Goal: Information Seeking & Learning: Learn about a topic

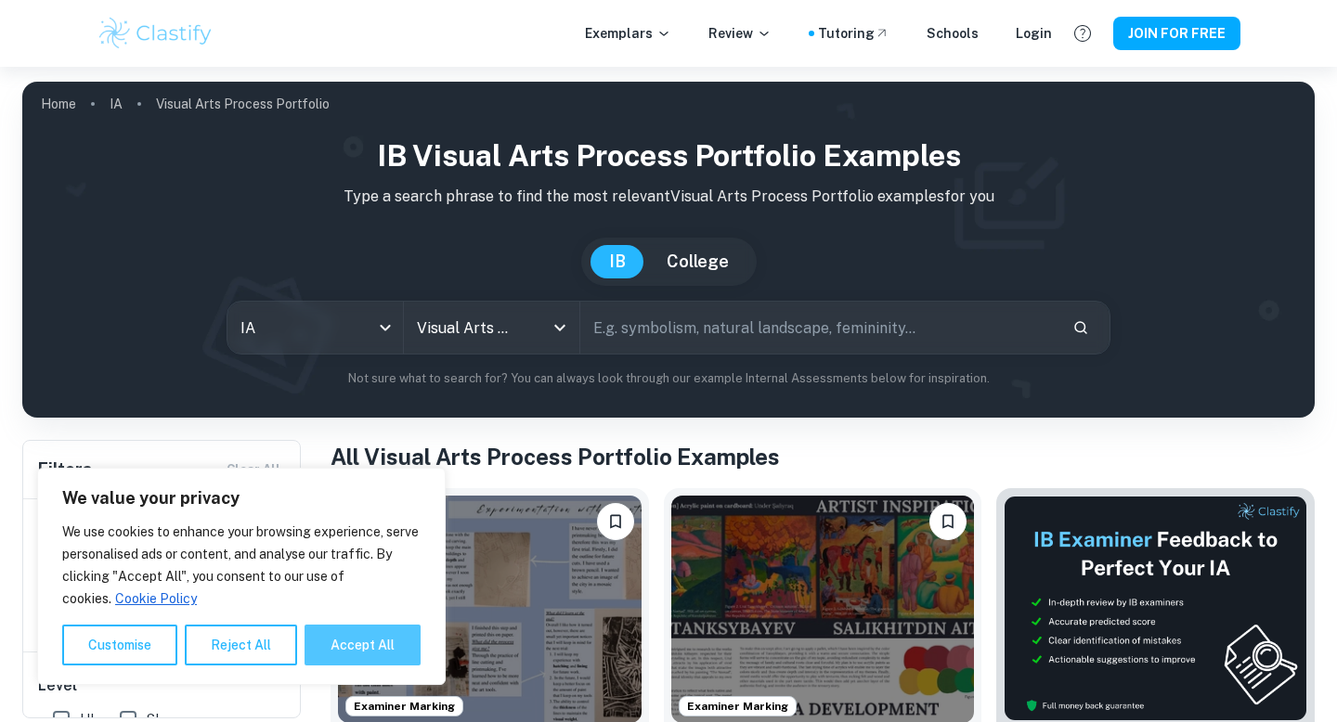
click at [344, 655] on button "Accept All" at bounding box center [363, 645] width 116 height 41
checkbox input "true"
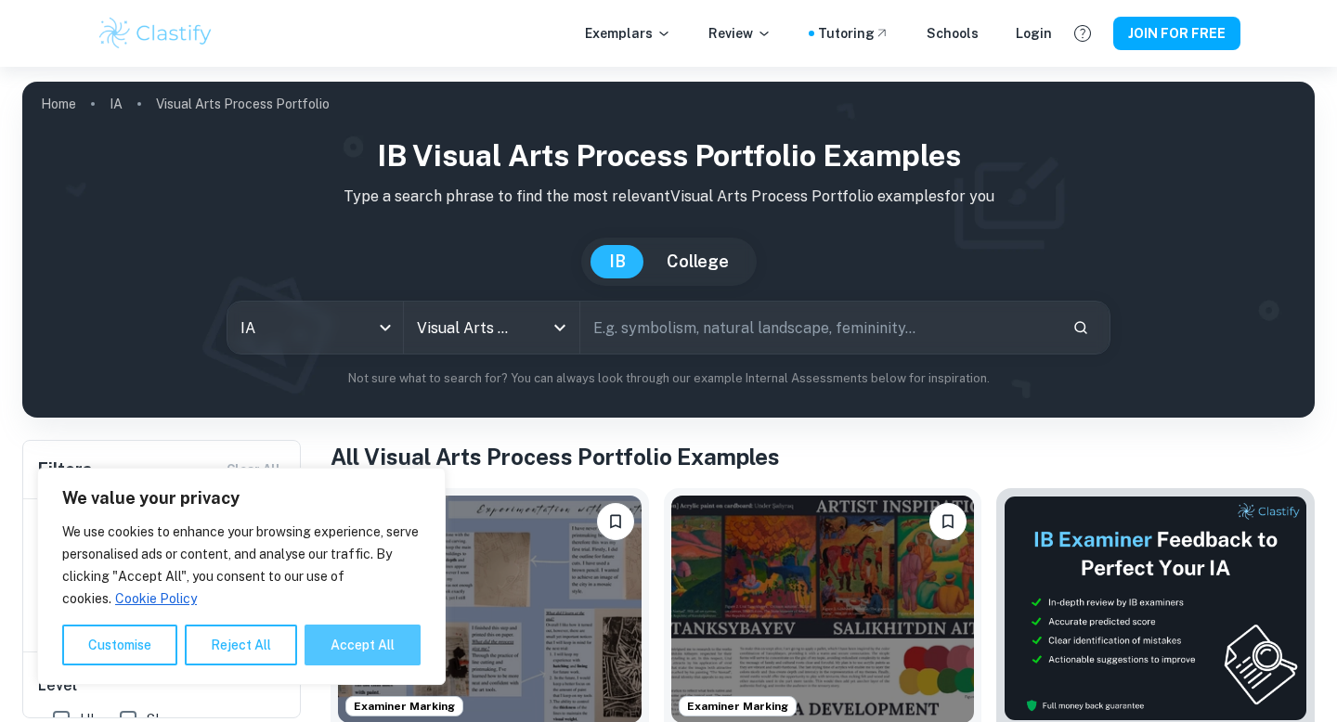
checkbox input "true"
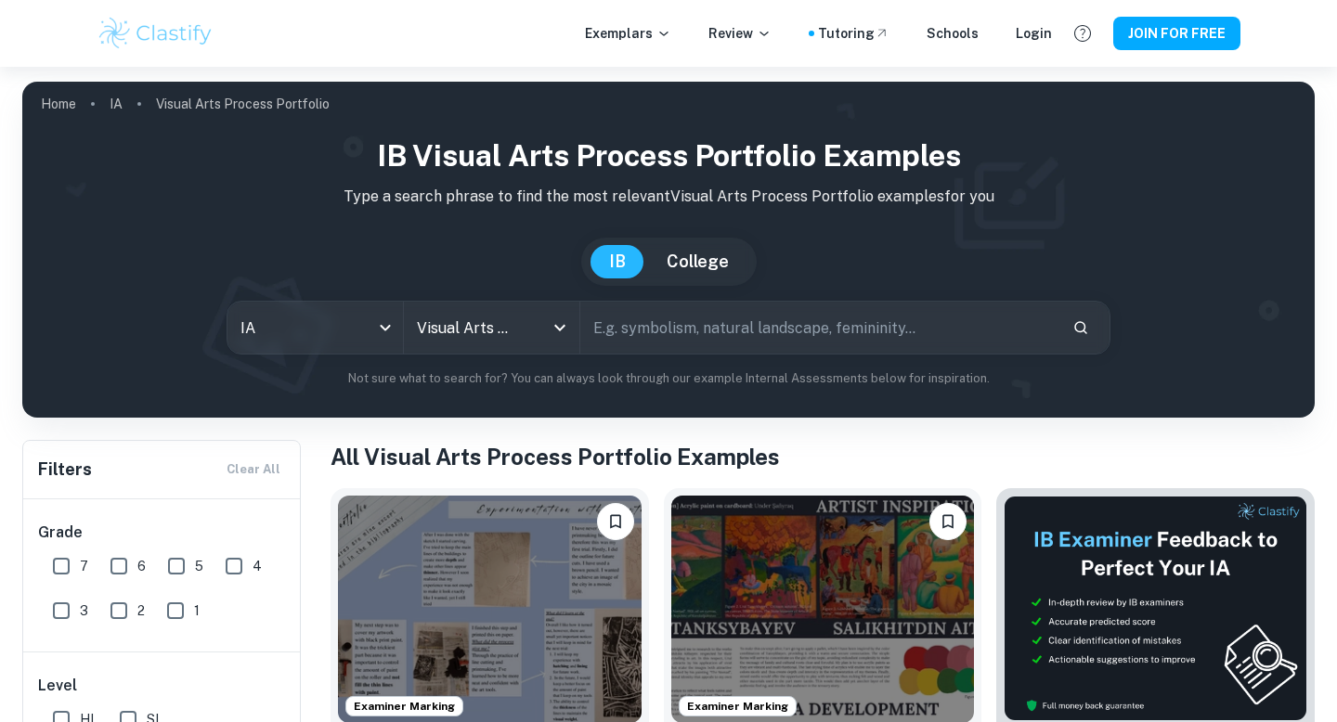
scroll to position [310, 0]
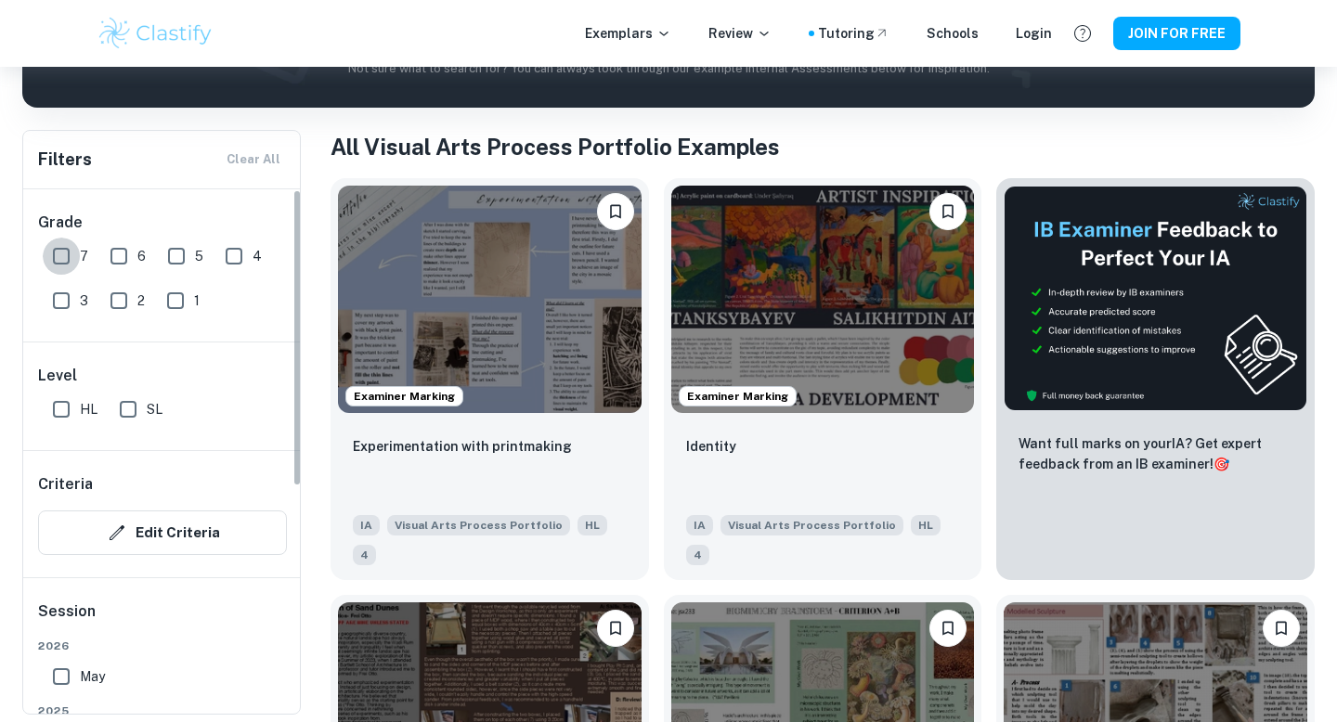
click at [44, 264] on input "7" at bounding box center [61, 256] width 37 height 37
checkbox input "true"
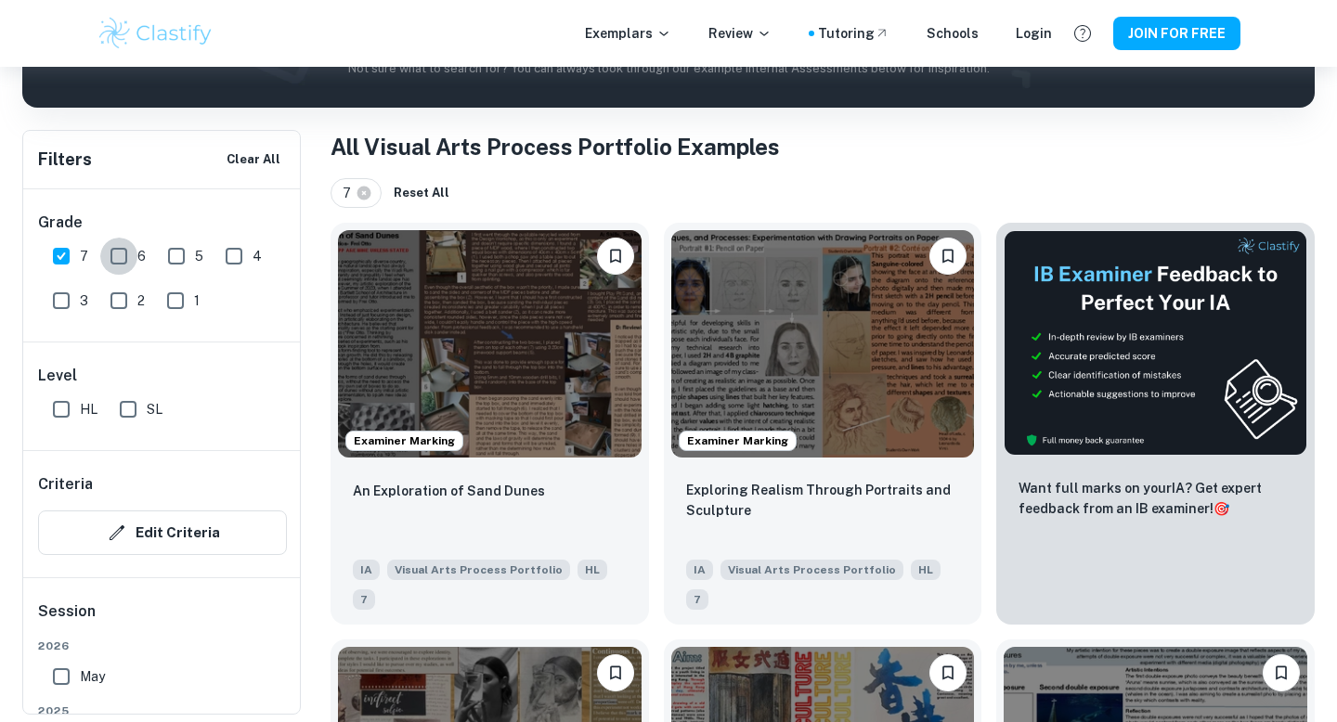
click at [123, 260] on input "6" at bounding box center [118, 256] width 37 height 37
checkbox input "true"
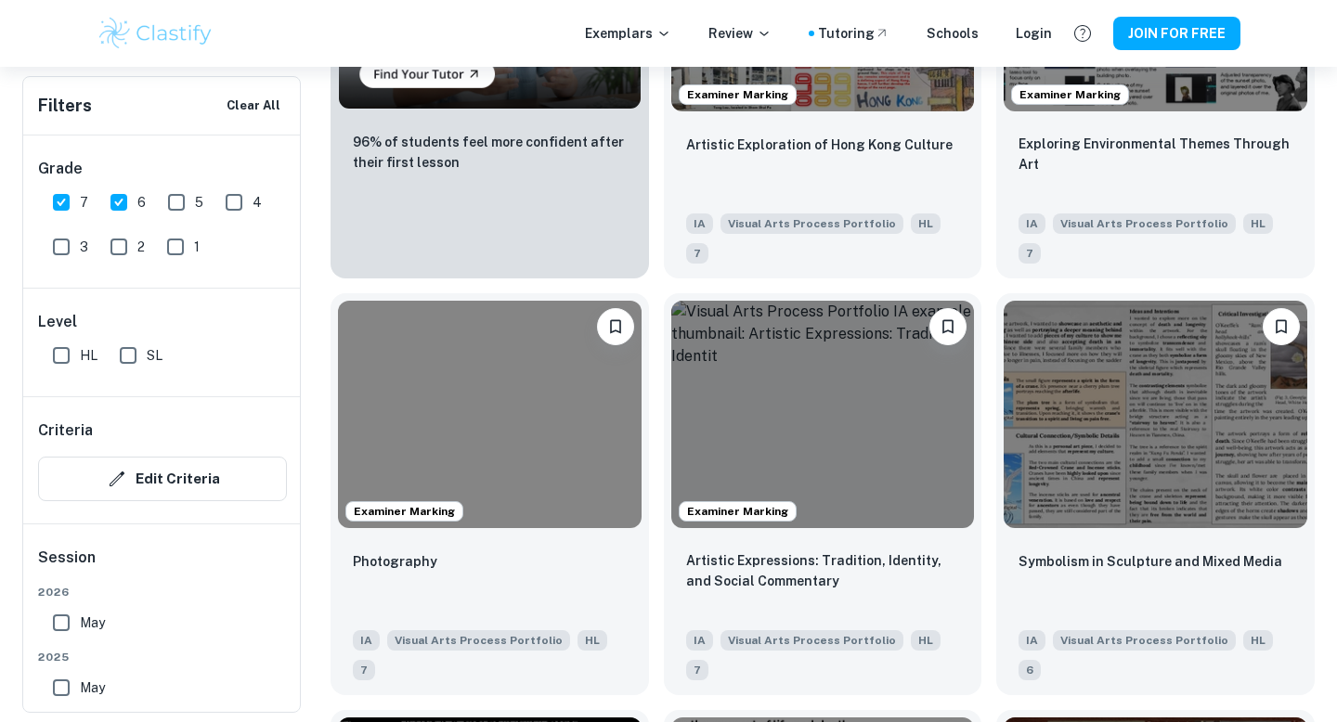
scroll to position [1789, 0]
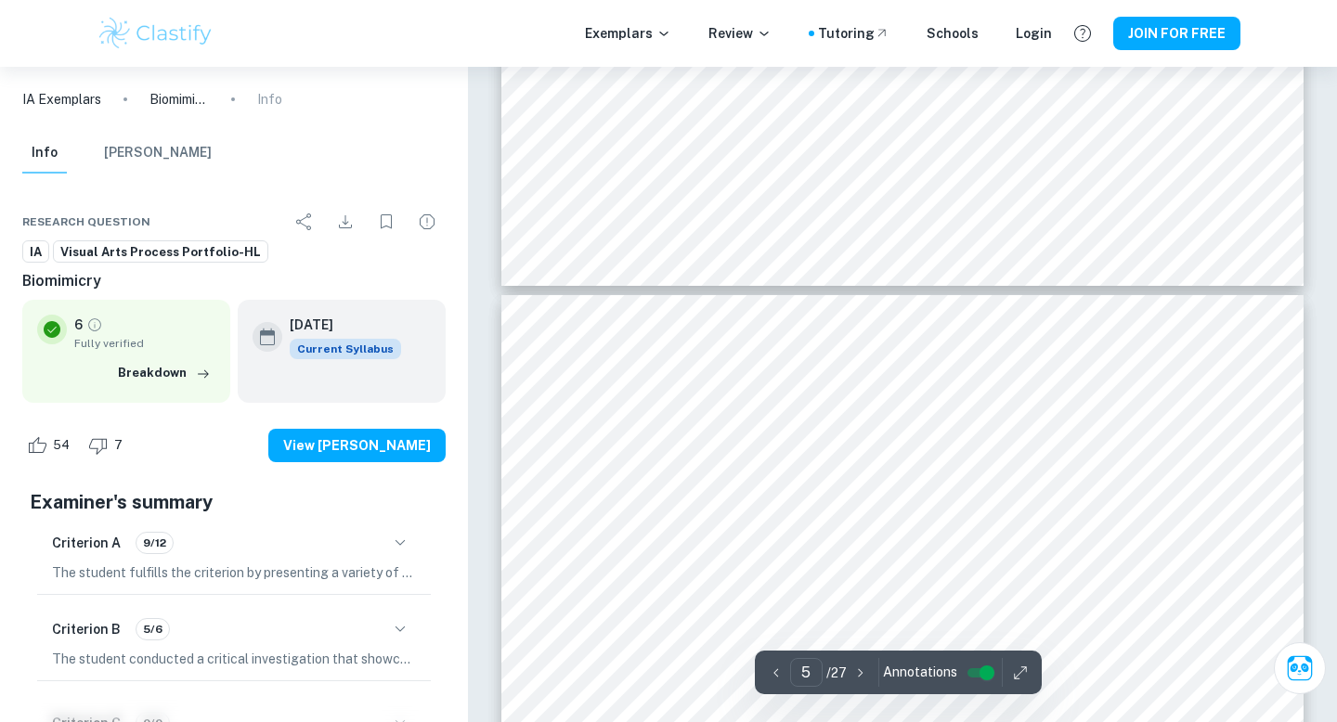
scroll to position [2496, 0]
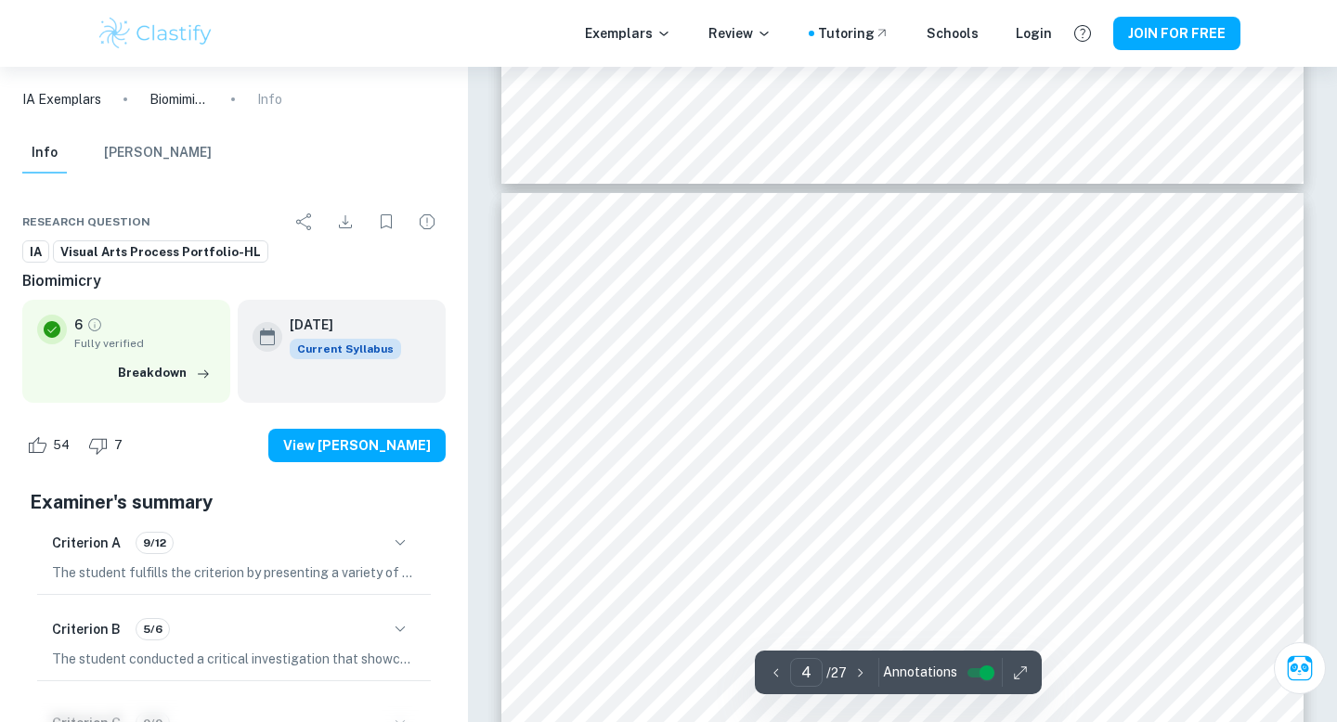
type input "3"
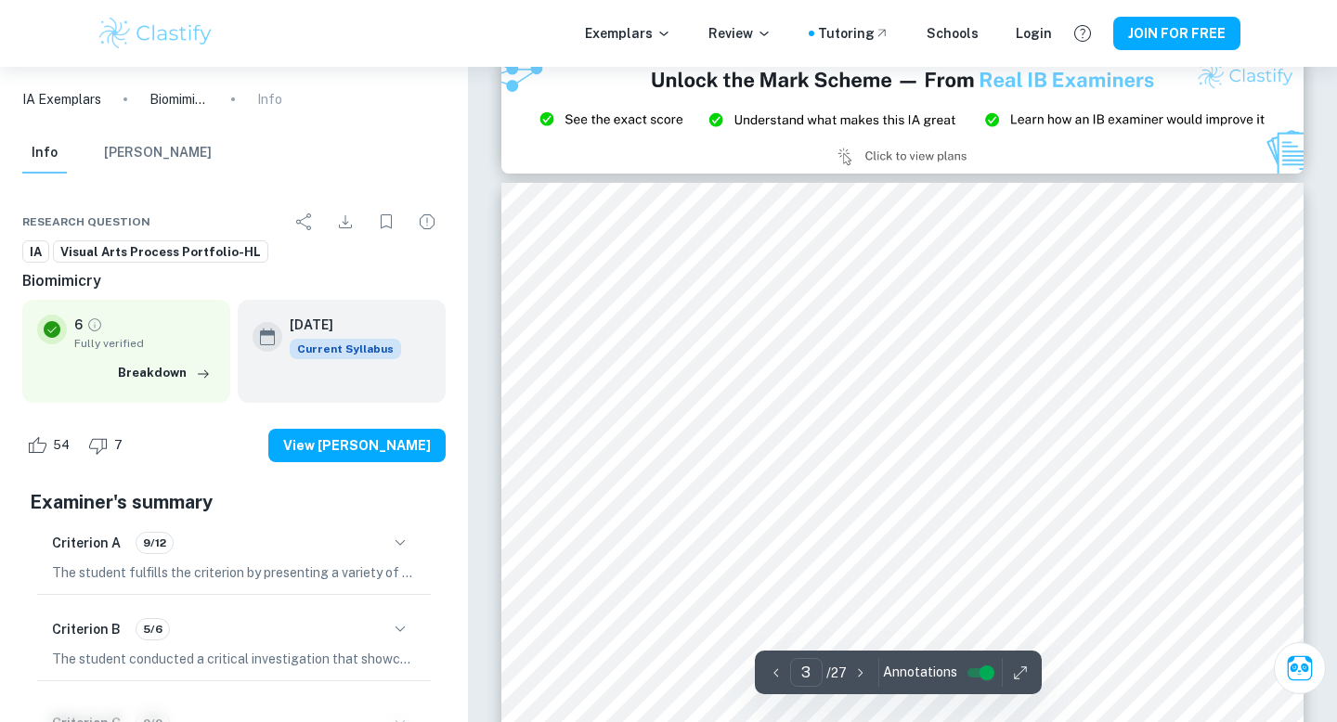
scroll to position [1250, 0]
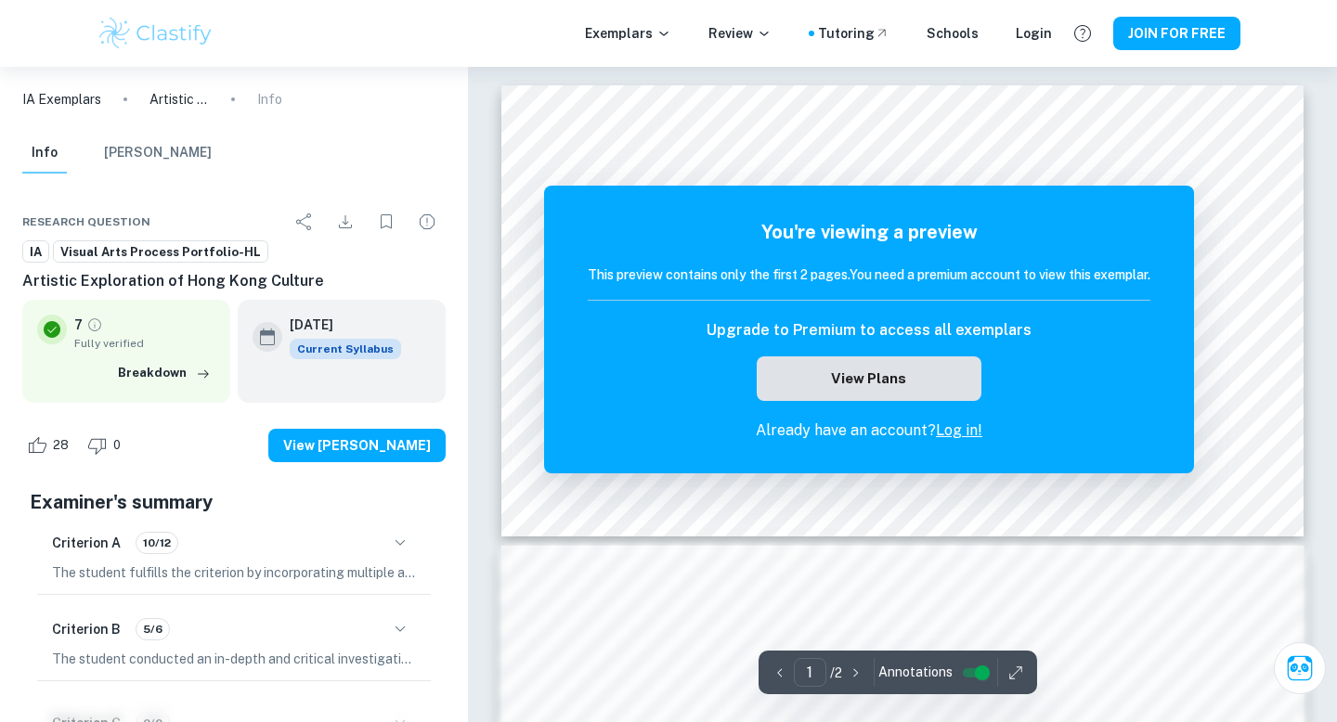
click at [926, 370] on button "View Plans" at bounding box center [869, 379] width 225 height 45
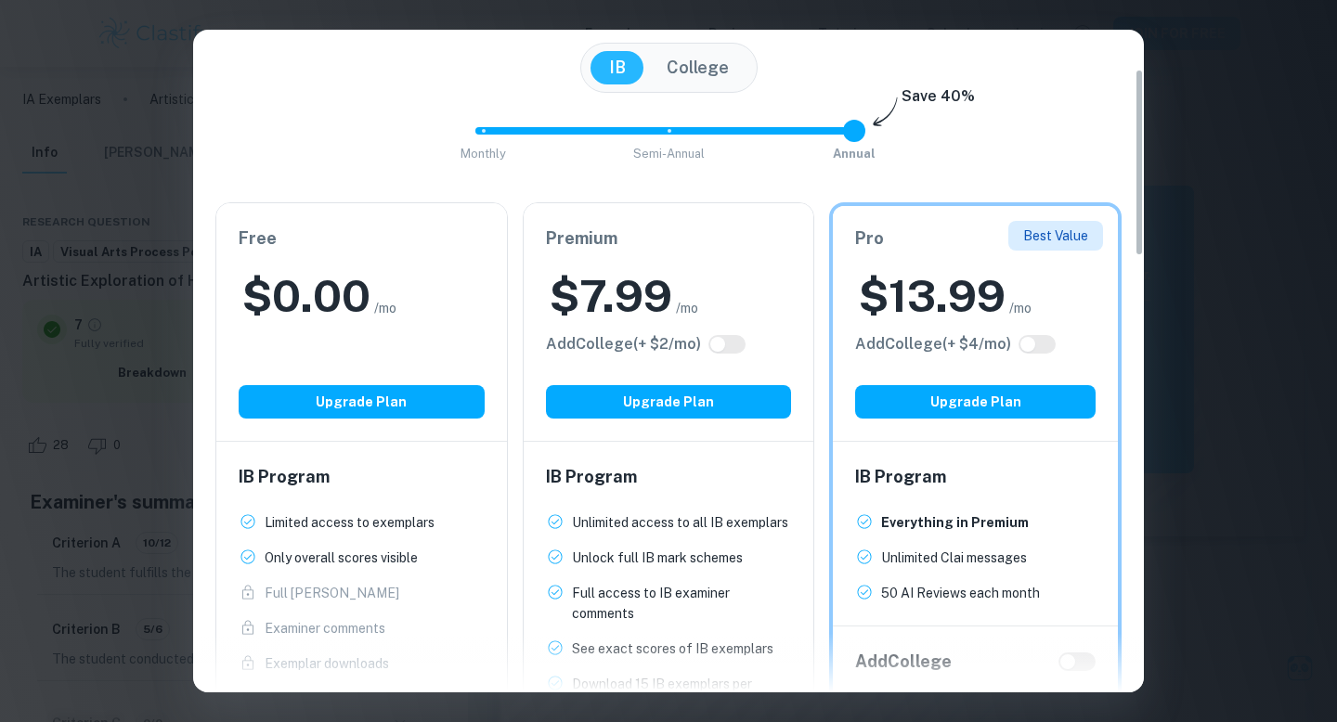
scroll to position [446, 0]
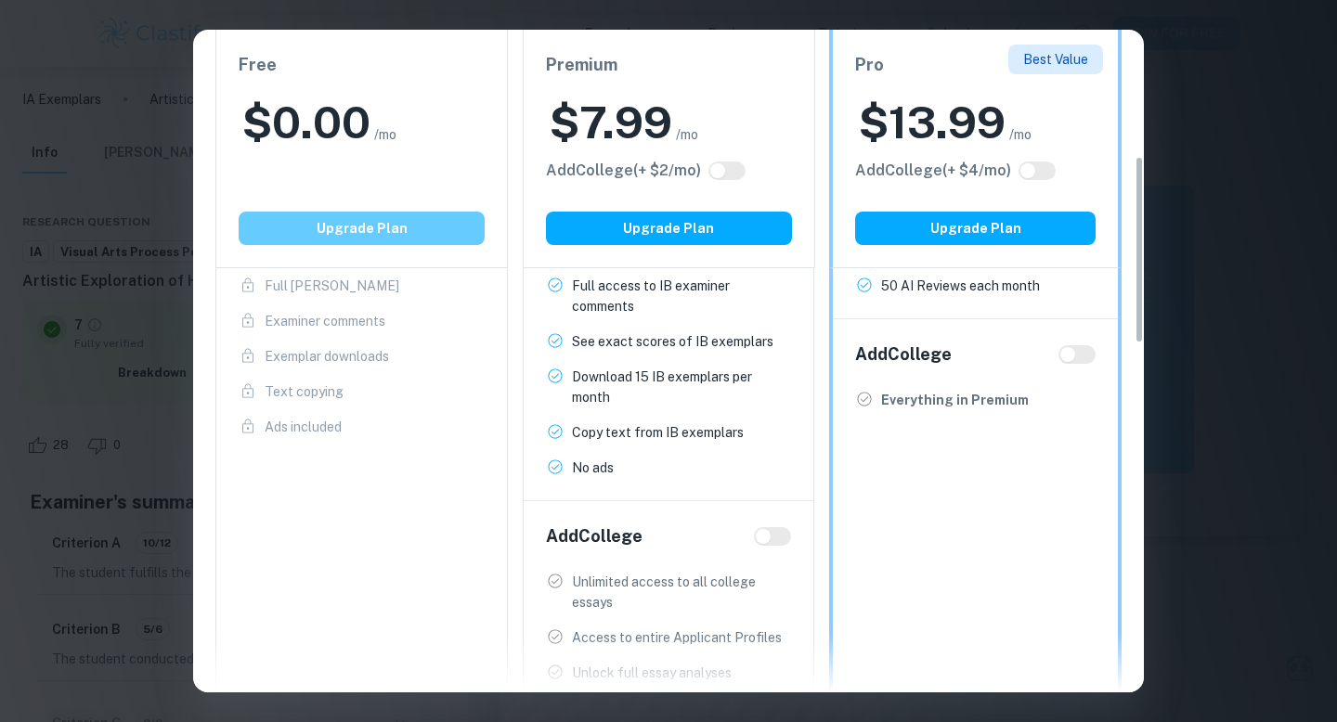
click at [399, 227] on button "Upgrade Plan" at bounding box center [362, 228] width 246 height 33
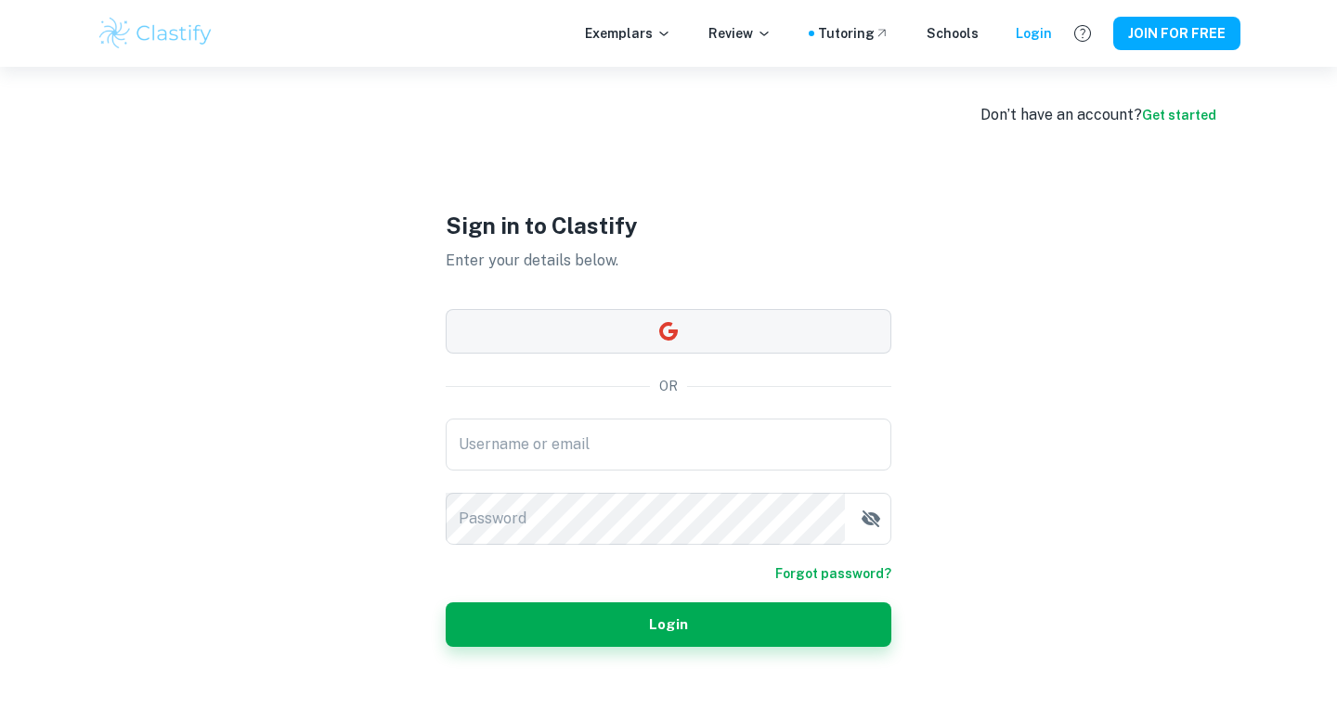
click at [557, 315] on button "button" at bounding box center [669, 331] width 446 height 45
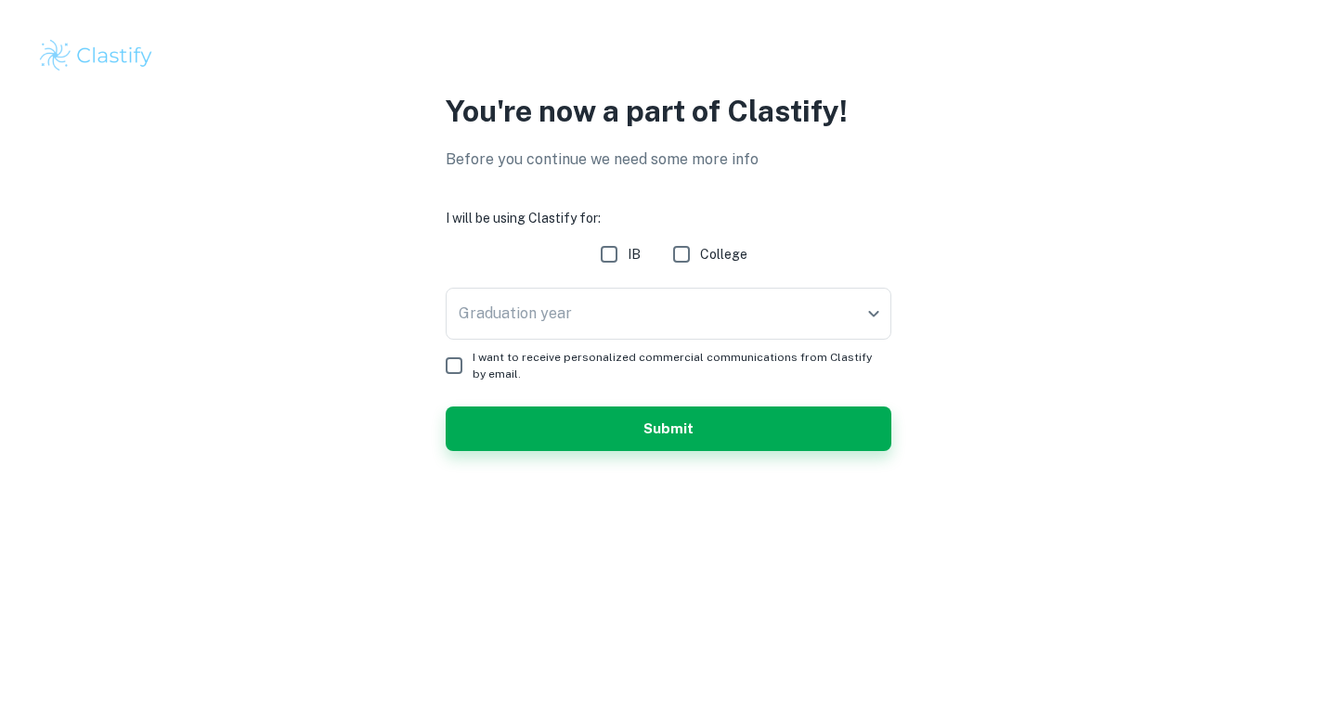
click at [616, 255] on input "IB" at bounding box center [609, 254] width 37 height 37
checkbox input "true"
click at [539, 323] on body "We value your privacy We use cookies to enhance your browsing experience, serve…" at bounding box center [668, 361] width 1337 height 722
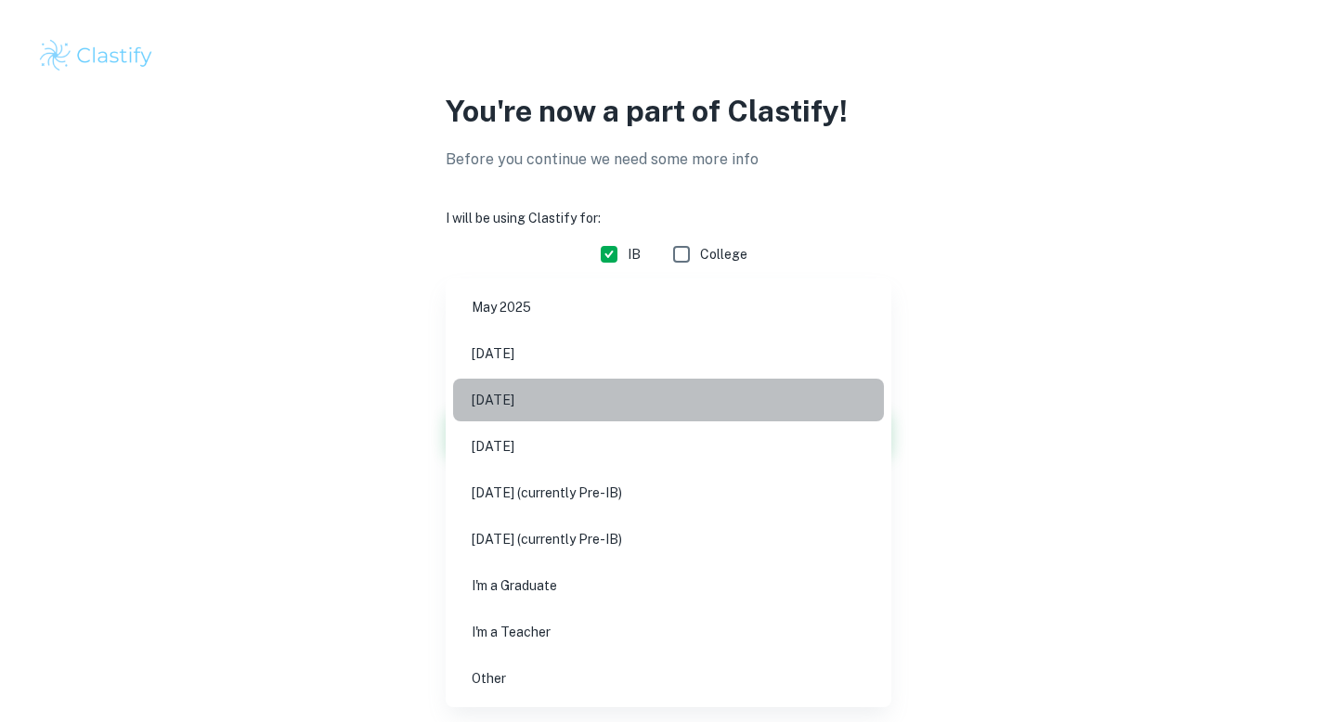
click at [526, 407] on li "May 2026" at bounding box center [668, 400] width 431 height 43
type input "M26"
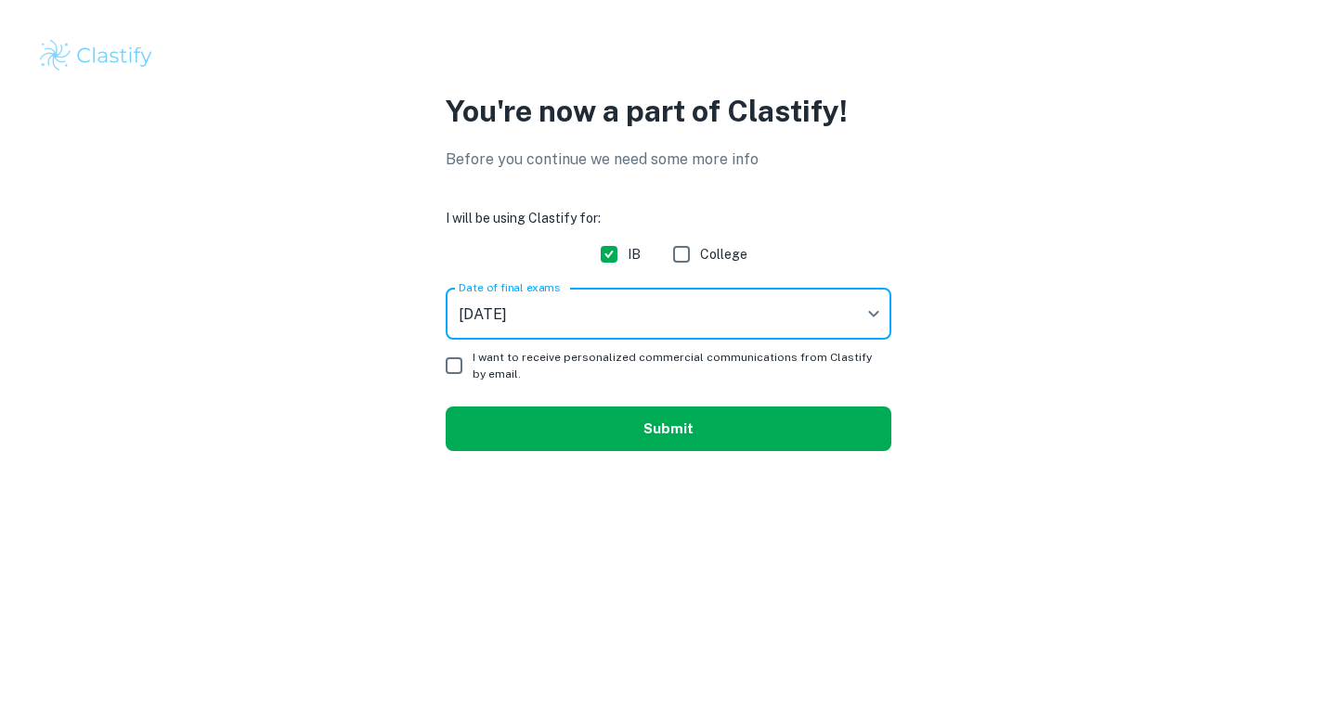
click at [582, 423] on button "Submit" at bounding box center [669, 429] width 446 height 45
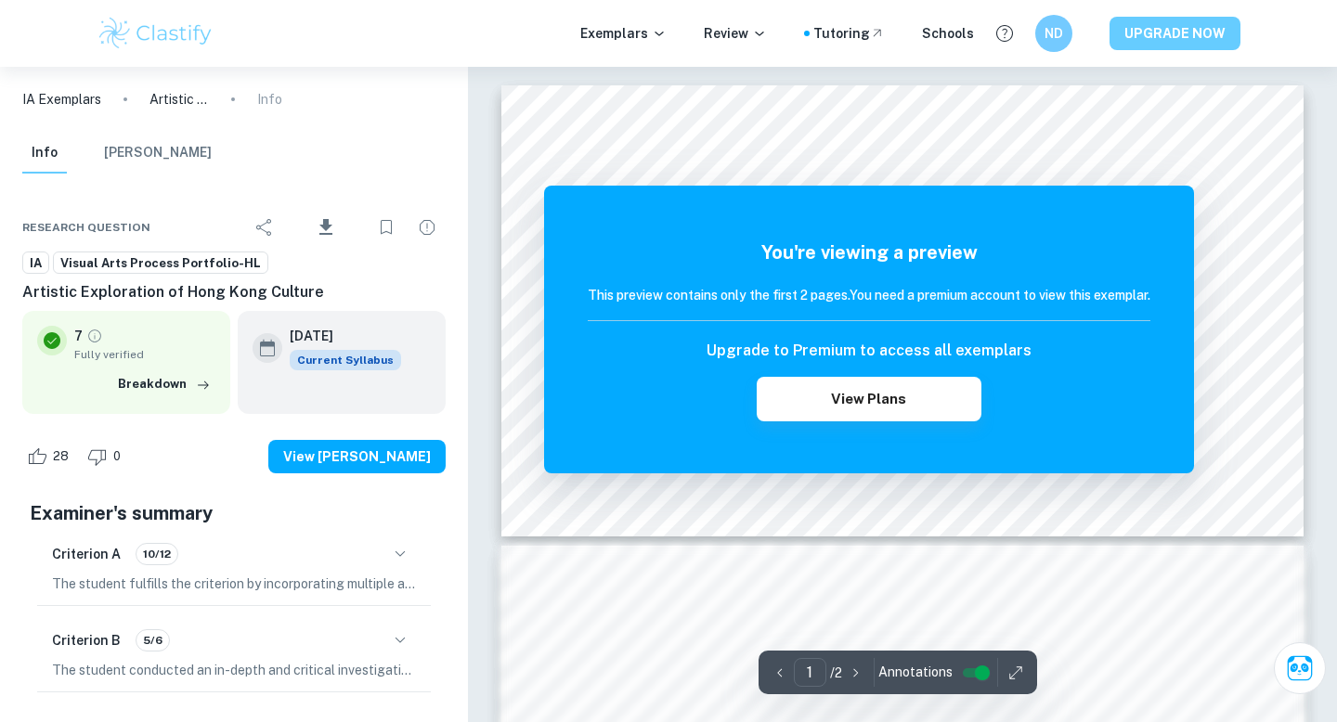
click at [1173, 40] on button "UPGRADE NOW" at bounding box center [1175, 33] width 131 height 33
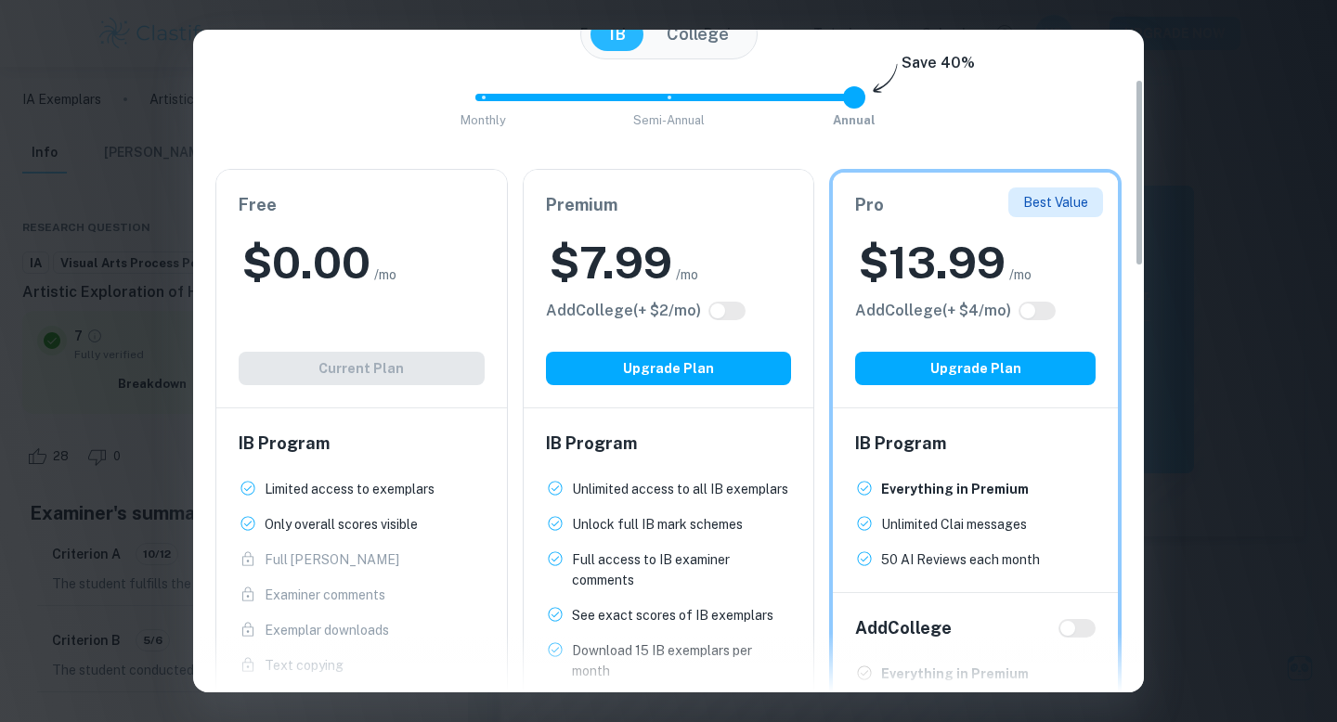
scroll to position [177, 0]
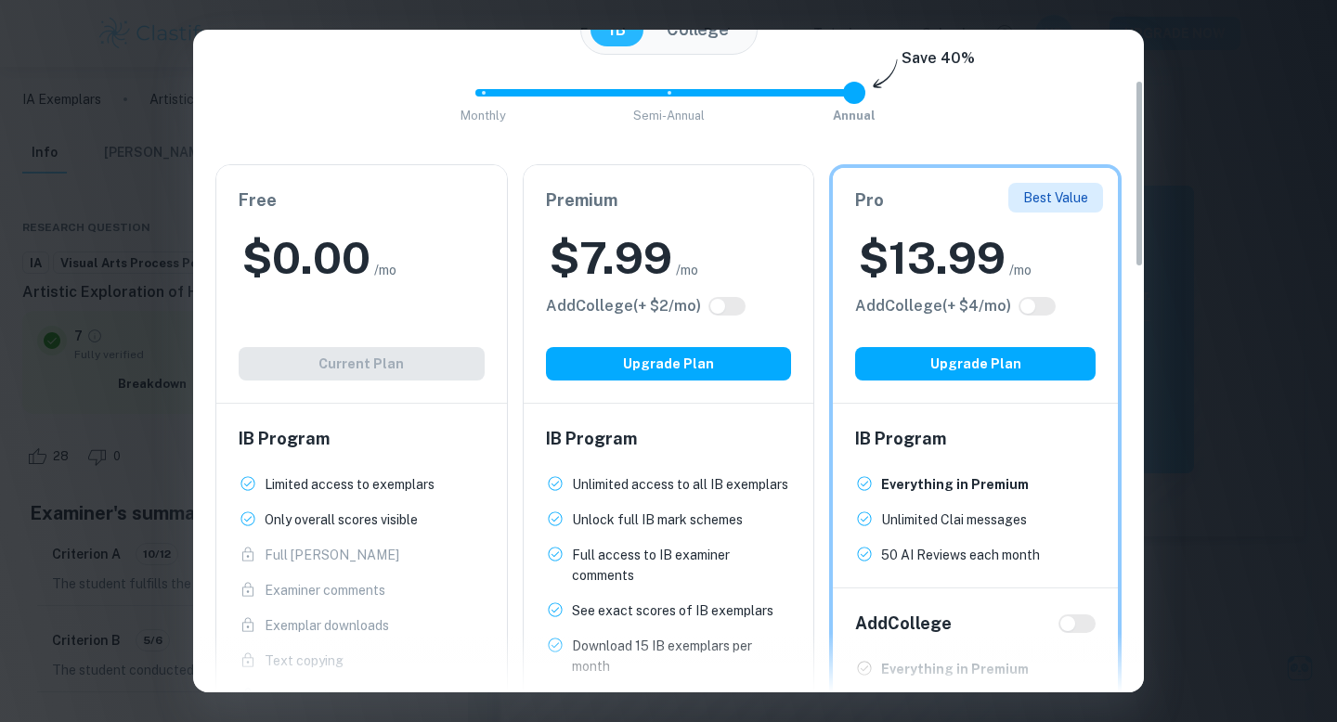
click at [1169, 73] on div "Easily Ace Your IB Coursework & Crush College Essays. Get Clastify Premium Get …" at bounding box center [668, 361] width 1337 height 722
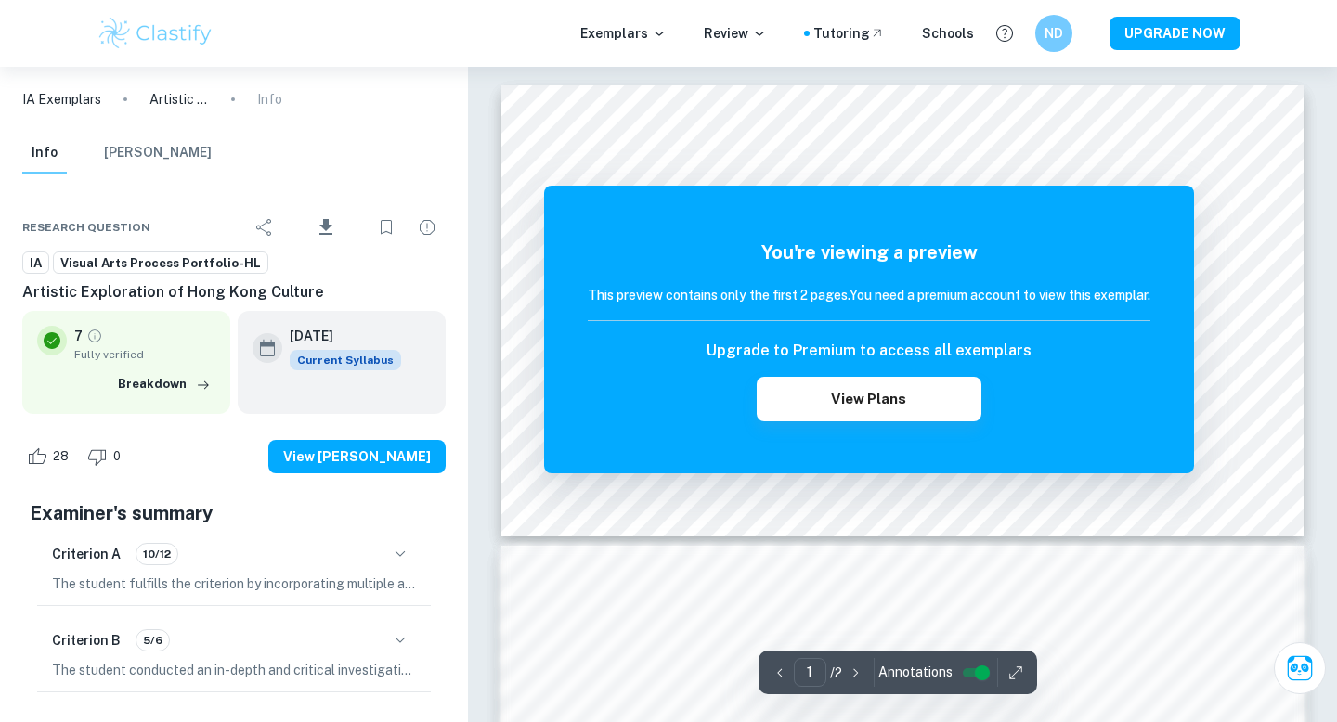
click at [780, 188] on div "You're viewing a preview This preview contains only the first 2 pages. You need…" at bounding box center [869, 330] width 650 height 288
click at [167, 151] on button "[PERSON_NAME]" at bounding box center [158, 153] width 108 height 41
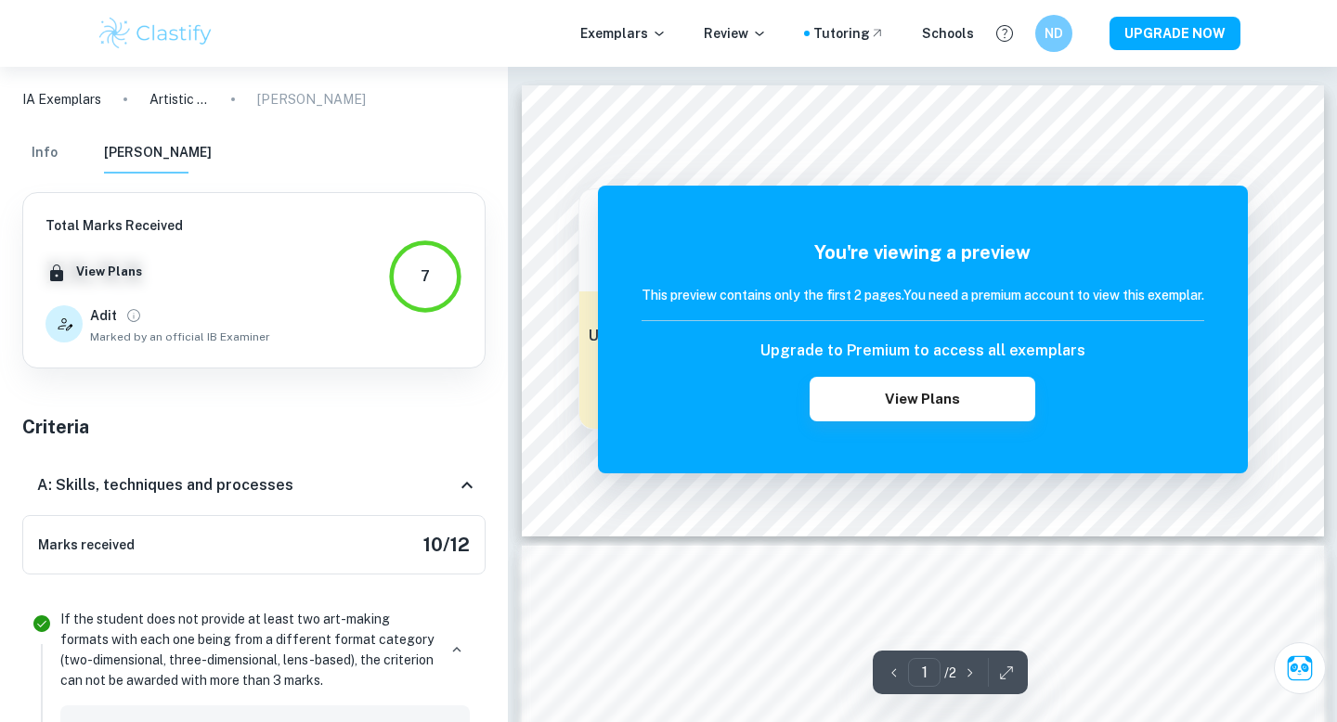
click at [41, 158] on button "Info" at bounding box center [44, 153] width 45 height 41
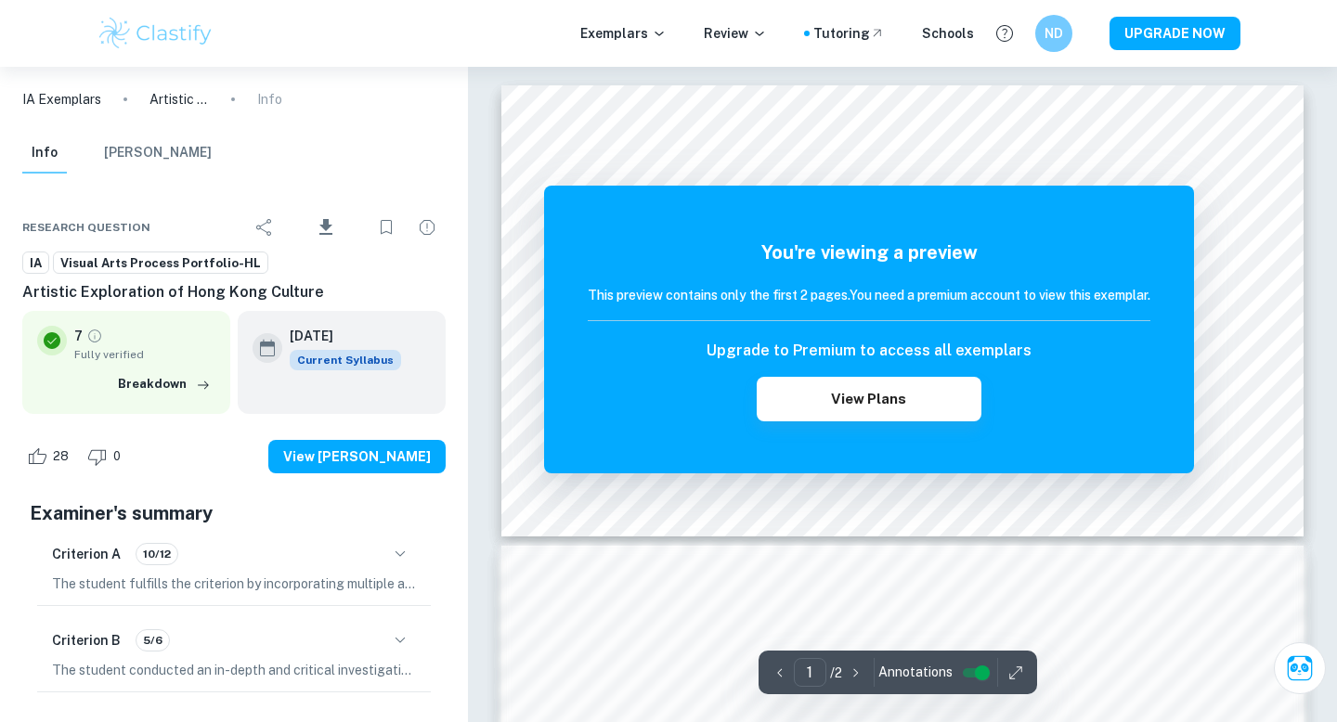
click at [162, 135] on button "[PERSON_NAME]" at bounding box center [158, 153] width 108 height 41
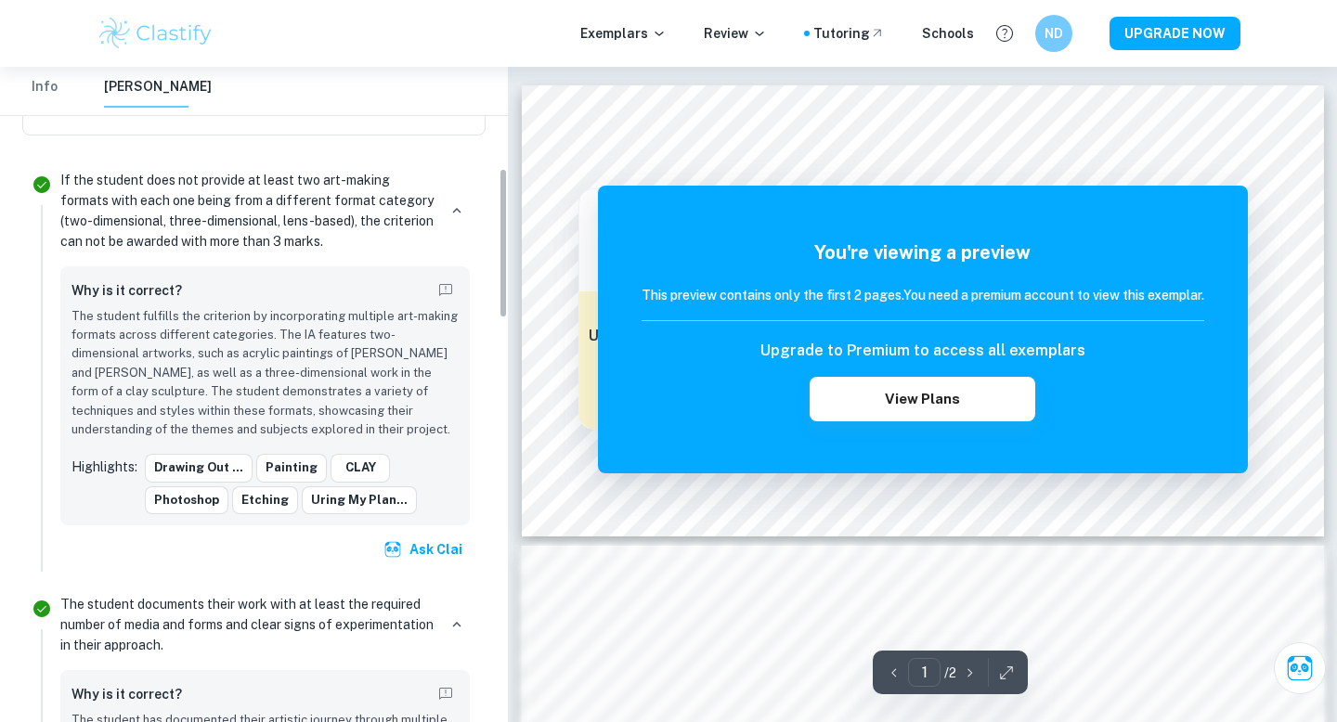
scroll to position [440, 0]
click at [45, 96] on button "Info" at bounding box center [44, 87] width 45 height 41
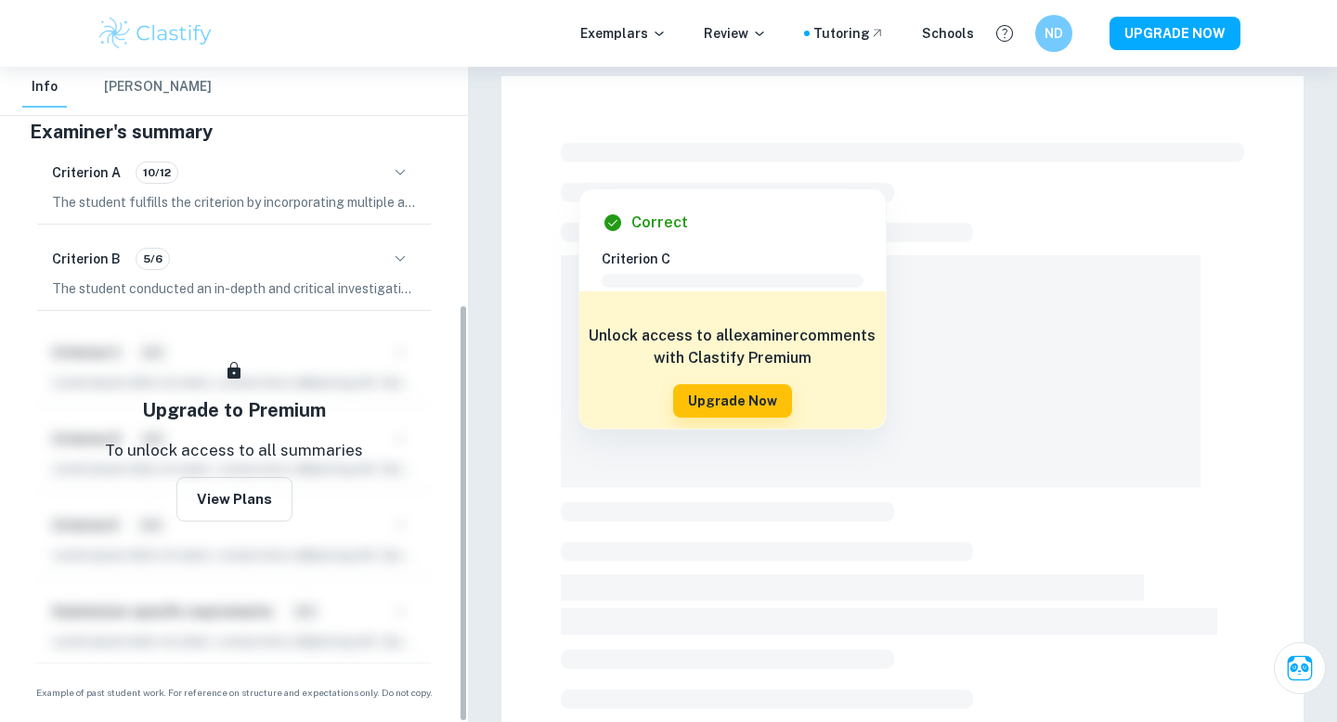
scroll to position [383, 0]
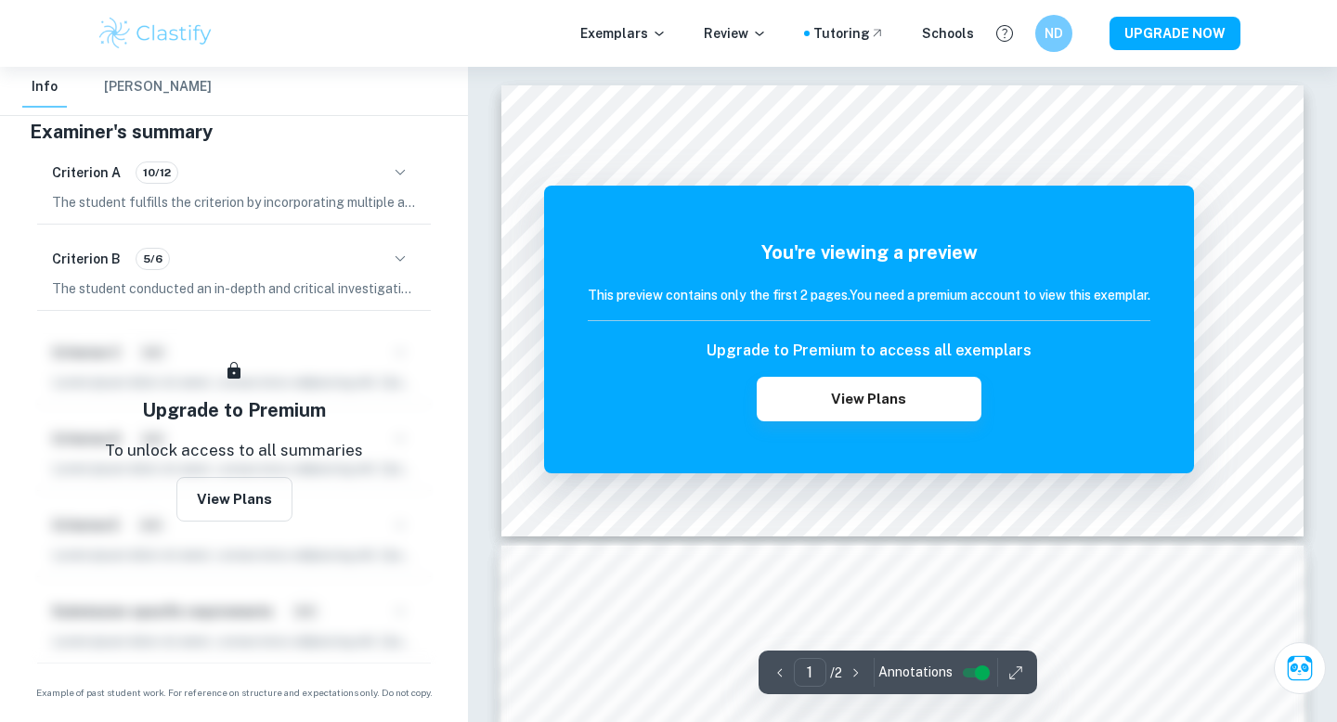
click at [253, 208] on p "The student fulfills the criterion by incorporating multiple art-making formats…" at bounding box center [234, 202] width 364 height 20
click at [406, 172] on icon "button" at bounding box center [400, 173] width 22 height 22
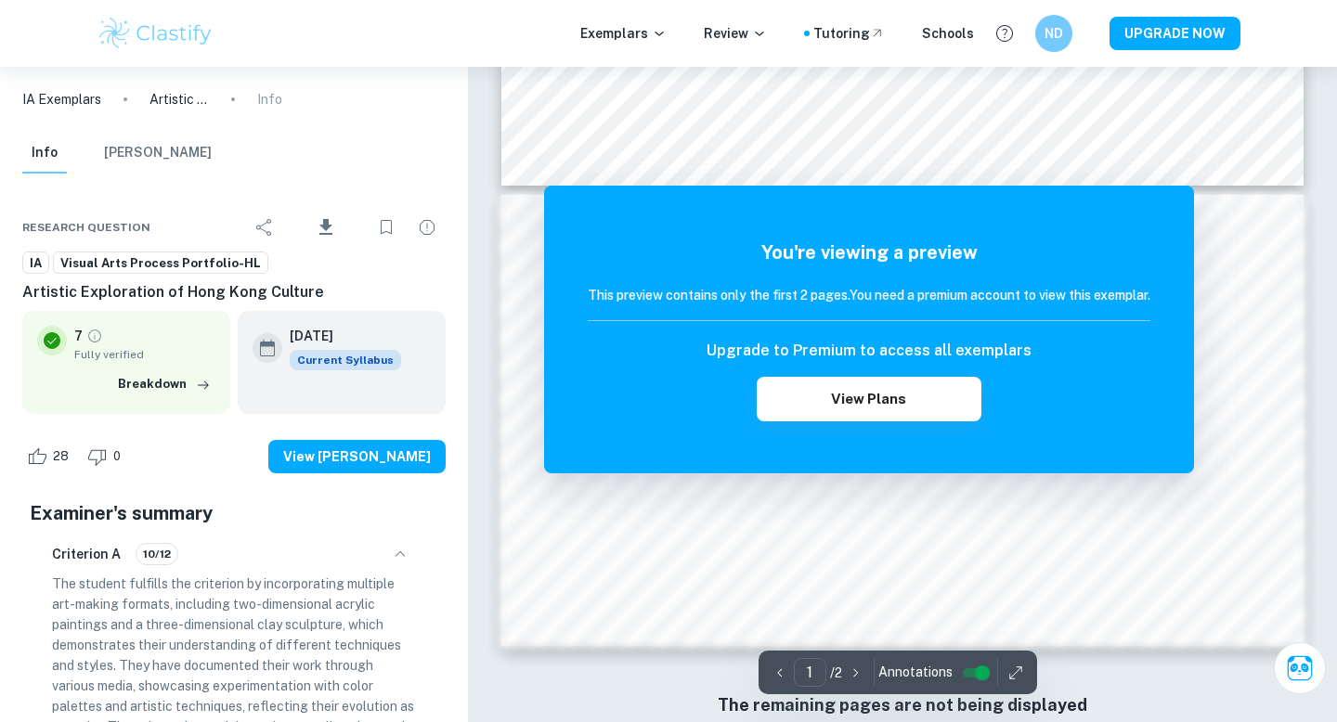
scroll to position [352, 0]
click at [854, 676] on icon "button" at bounding box center [856, 673] width 19 height 19
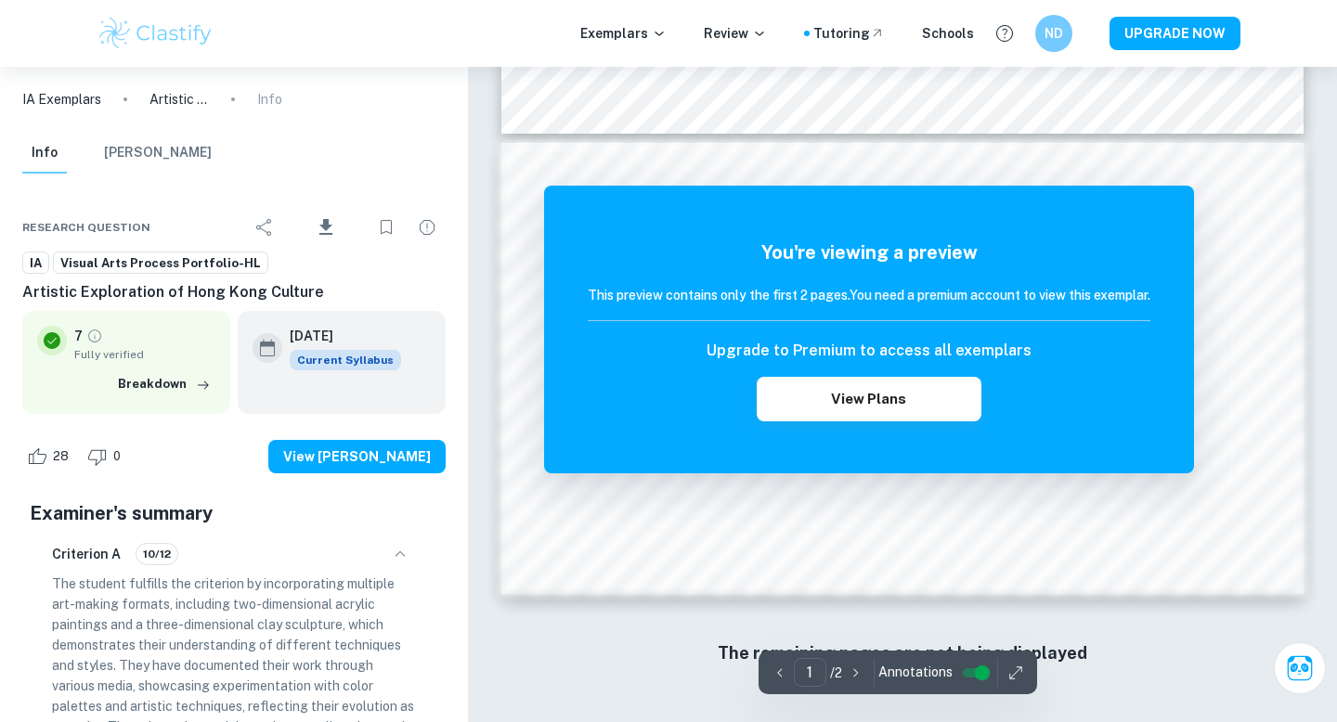
click at [771, 671] on icon "button" at bounding box center [780, 673] width 19 height 19
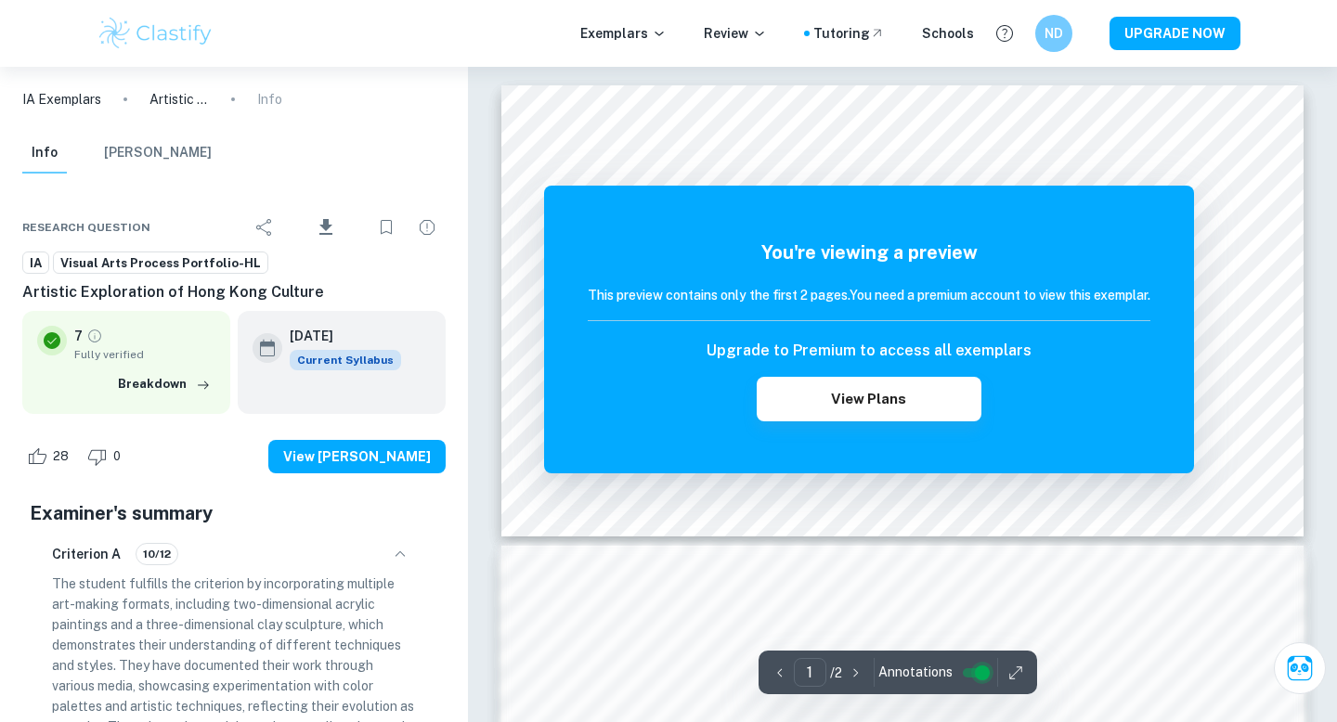
click at [963, 671] on input "controlled" at bounding box center [982, 673] width 67 height 22
click at [966, 672] on input "controlled" at bounding box center [967, 673] width 67 height 22
click at [1006, 671] on icon "button" at bounding box center [1015, 673] width 19 height 19
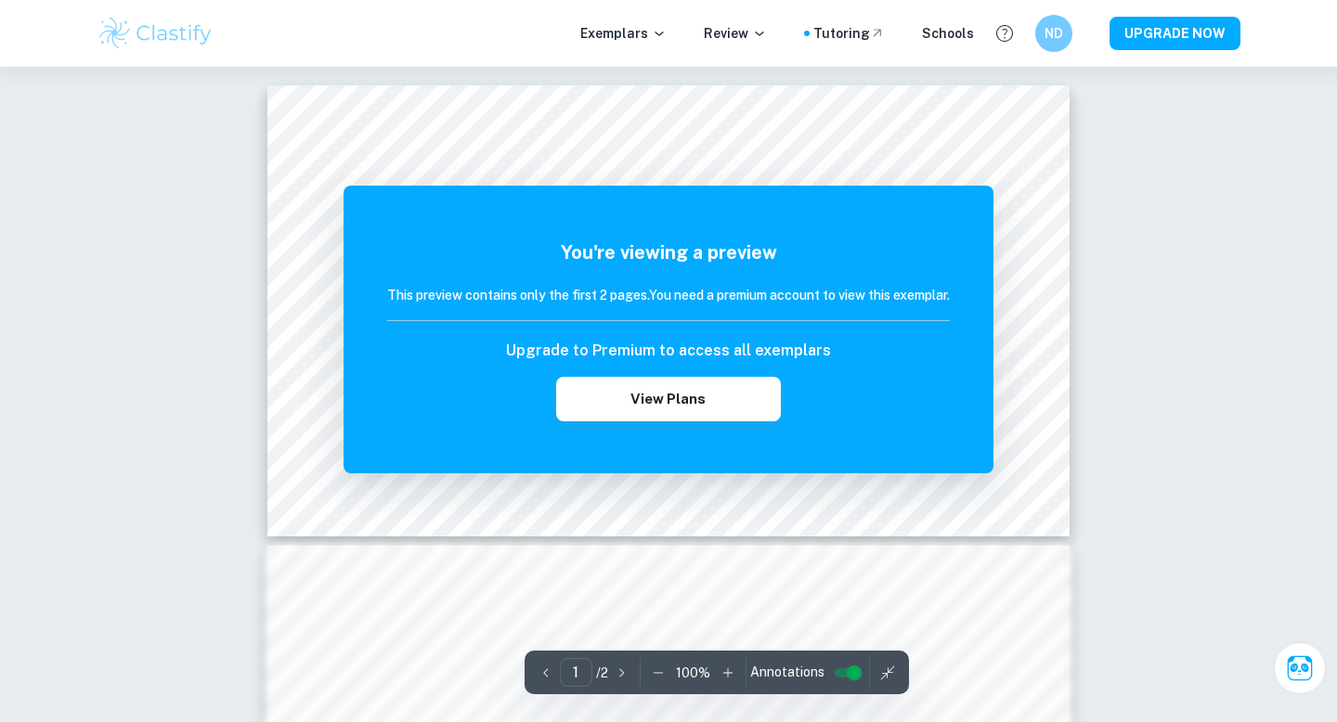
scroll to position [1, 0]
